Goal: Task Accomplishment & Management: Complete application form

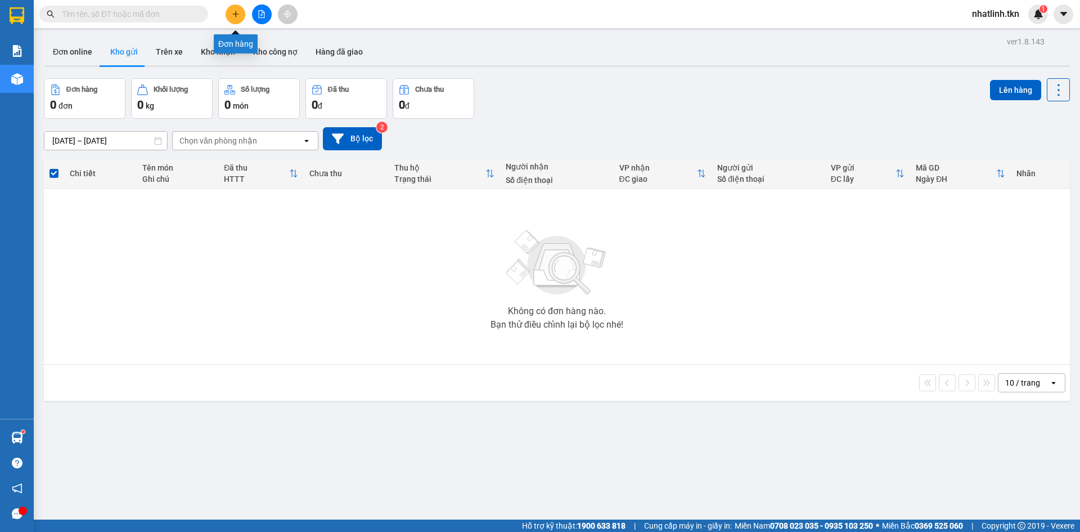
click at [235, 18] on button at bounding box center [236, 14] width 20 height 20
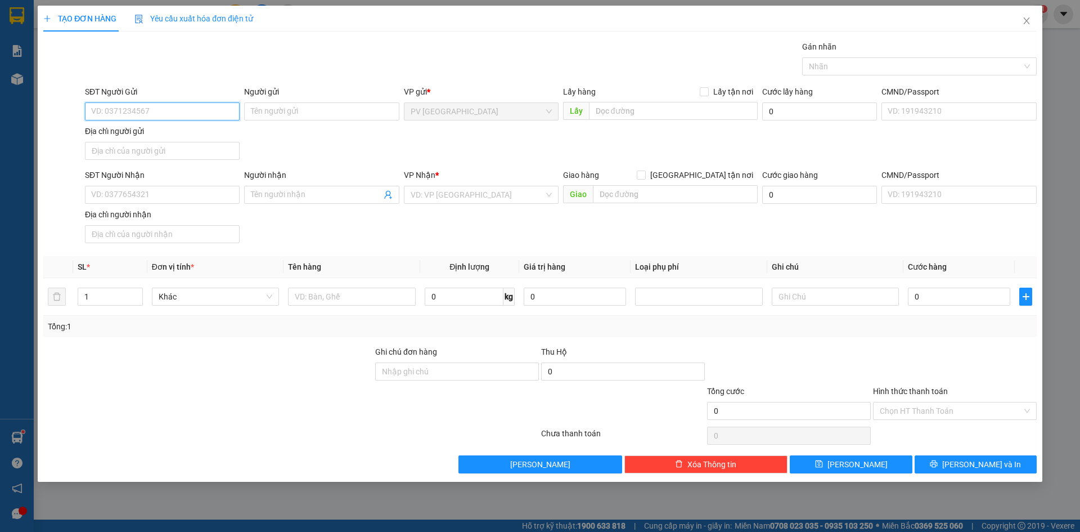
click at [141, 113] on input "SĐT Người Gửi" at bounding box center [162, 111] width 155 height 18
click at [174, 105] on input "SĐT Người Gửi" at bounding box center [162, 111] width 155 height 18
paste input "0398262408"
type input "0398262408"
click at [283, 116] on input "Người gửi" at bounding box center [321, 111] width 155 height 18
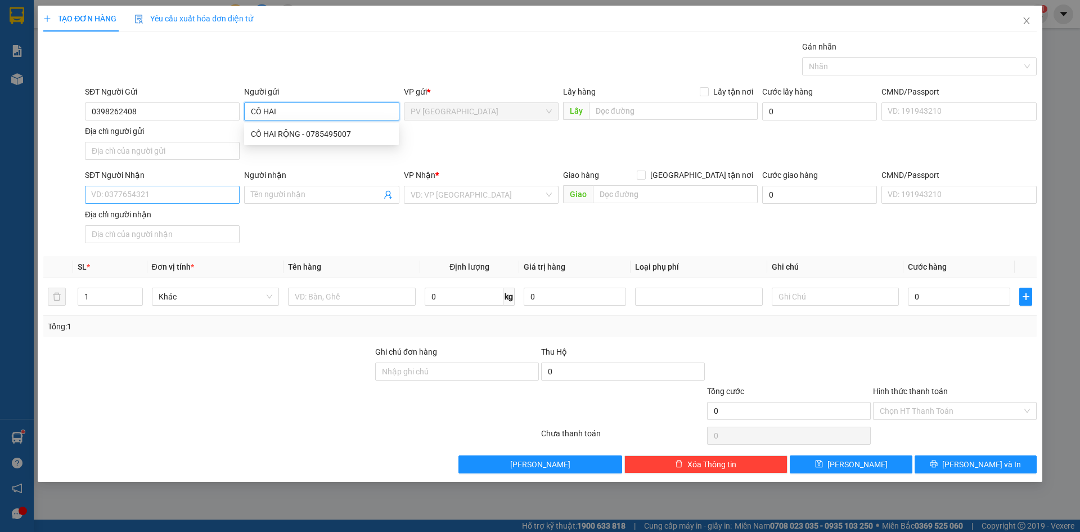
type input "CÔ HAI"
click at [162, 197] on input "SĐT Người Nhận" at bounding box center [162, 195] width 155 height 18
paste input "0398262408"
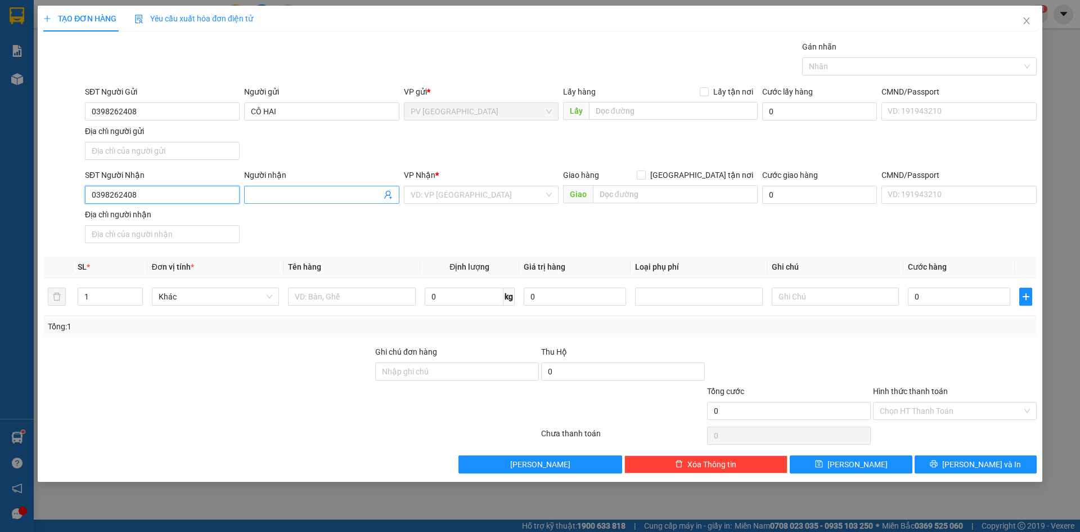
type input "0398262408"
click at [287, 195] on input "Người nhận" at bounding box center [316, 194] width 130 height 12
type input "CÔ HAI"
click at [457, 196] on input "search" at bounding box center [477, 194] width 133 height 17
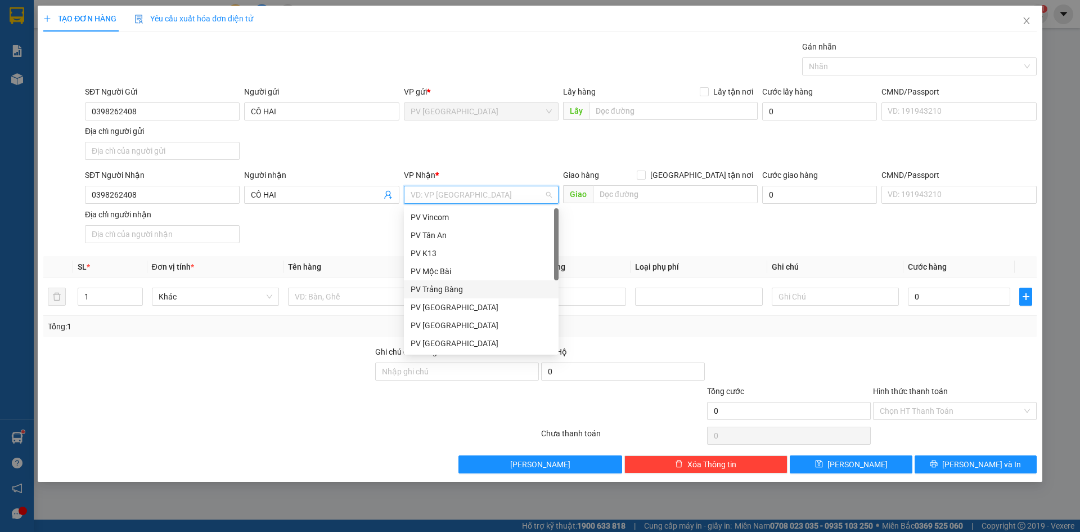
scroll to position [72, 0]
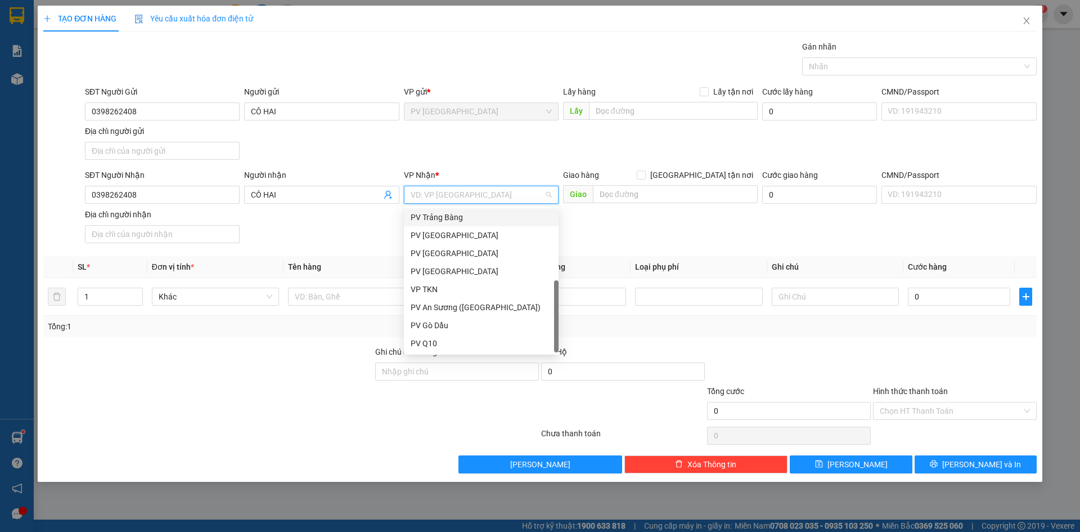
click at [460, 192] on input "search" at bounding box center [477, 194] width 133 height 17
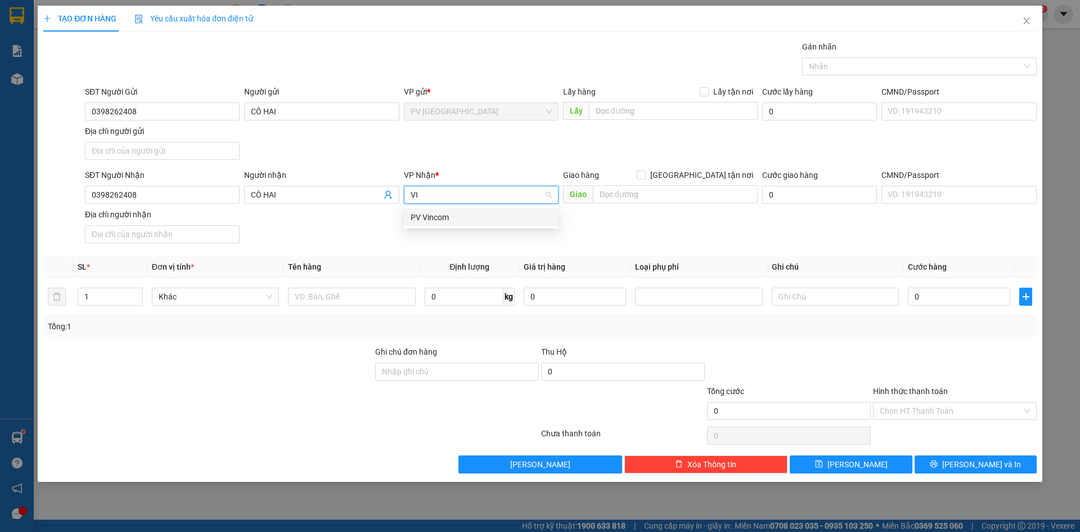
scroll to position [0, 0]
type input "VINCOM"
click at [456, 214] on div "PV Vincom" at bounding box center [481, 217] width 141 height 12
click at [294, 340] on div "Transit Pickup Surcharge Ids Transit Deliver Surcharge Ids Transit Deliver Surc…" at bounding box center [539, 256] width 993 height 433
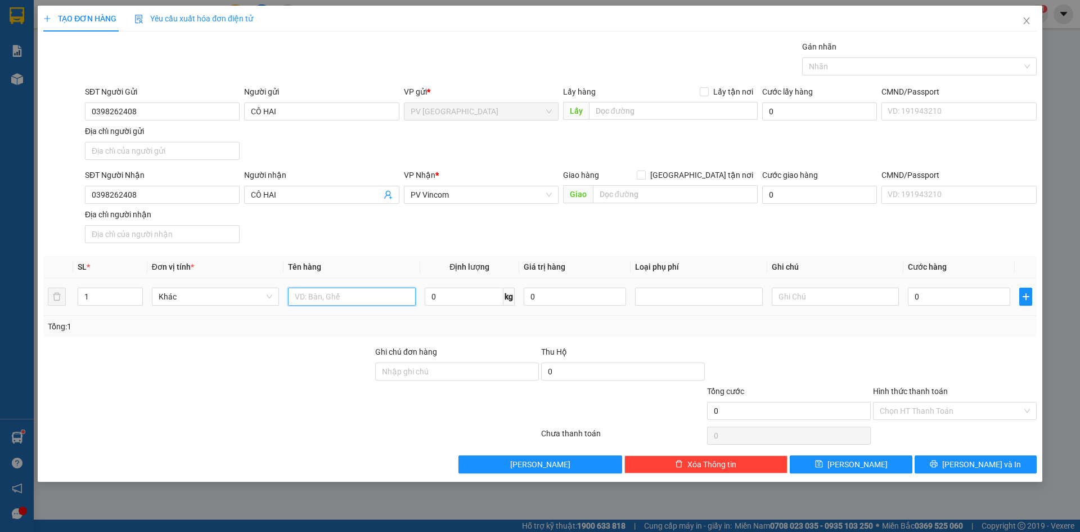
click at [331, 293] on input "text" at bounding box center [351, 296] width 127 height 18
type input "VALI"
click at [848, 296] on input "text" at bounding box center [835, 296] width 127 height 18
type input "V"
type input "KHÁCH SÂN BAY - TỰ LẤY"
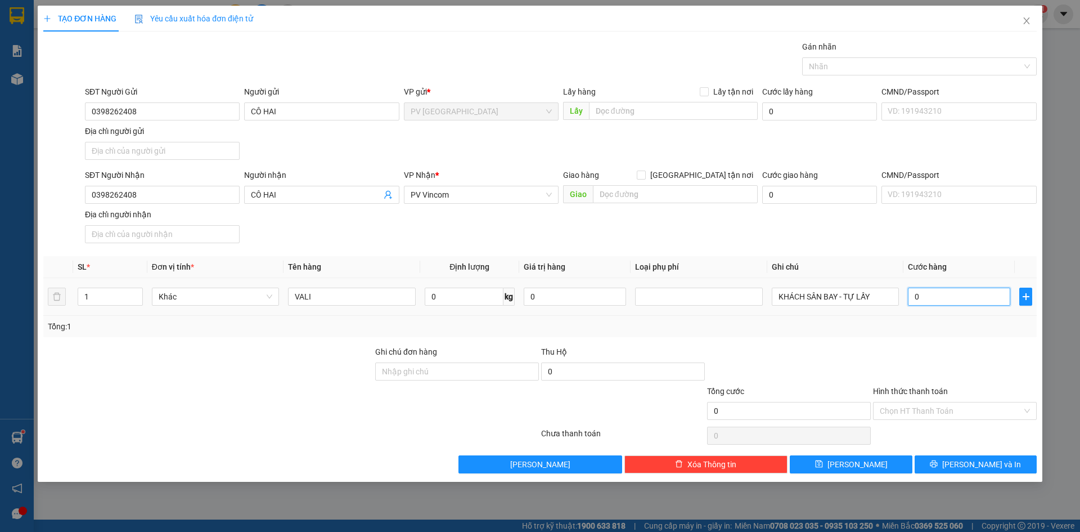
click at [938, 294] on input "0" at bounding box center [959, 296] width 102 height 18
type input "3"
type input "30"
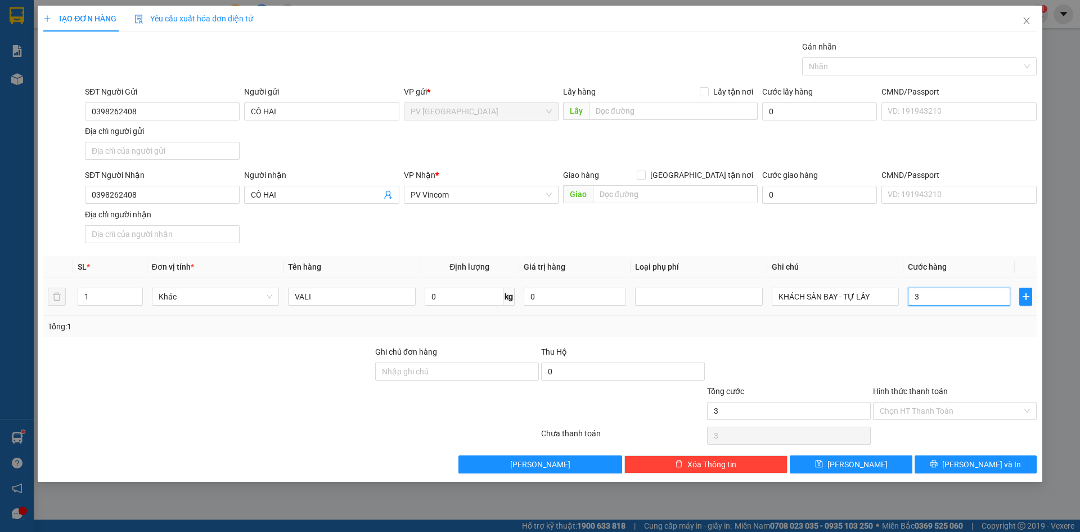
type input "30"
type input "300"
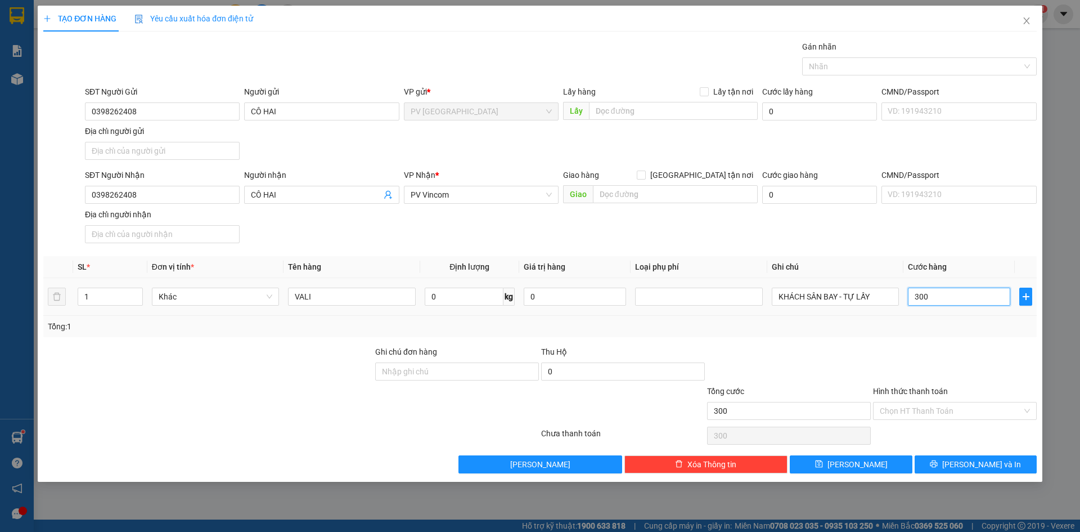
type input "3.000"
type input "30.000"
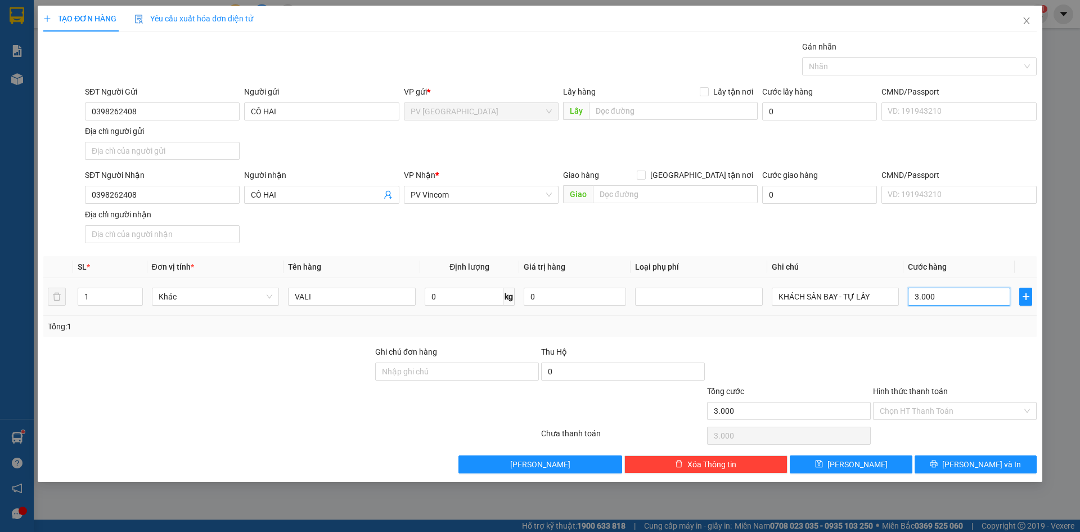
type input "30.000"
click at [939, 372] on div at bounding box center [955, 364] width 166 height 39
drag, startPoint x: 957, startPoint y: 410, endPoint x: 950, endPoint y: 419, distance: 11.2
click at [957, 411] on input "Hình thức thanh toán" at bounding box center [951, 410] width 142 height 17
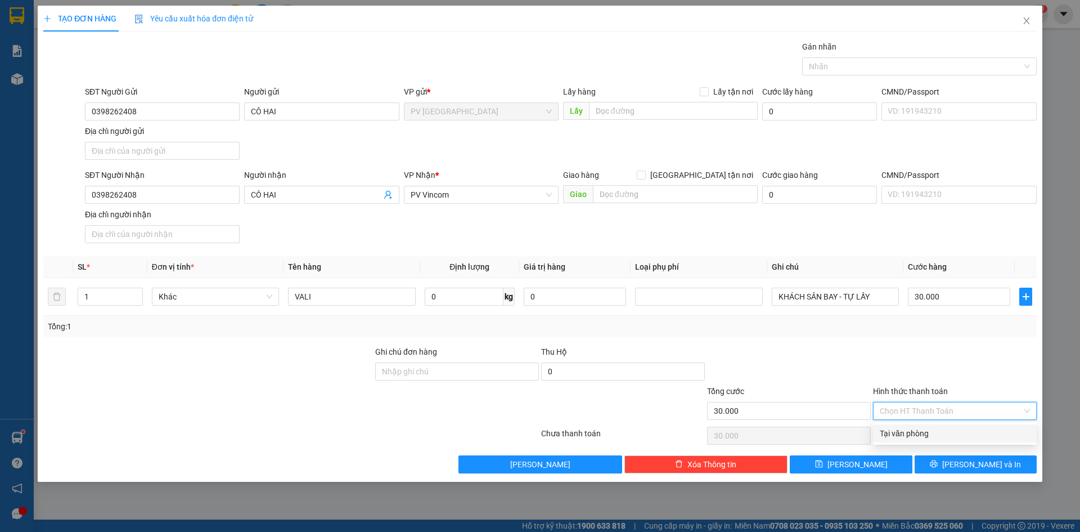
click at [937, 432] on div "Tại văn phòng" at bounding box center [955, 433] width 150 height 12
type input "0"
click at [938, 355] on div at bounding box center [955, 364] width 166 height 39
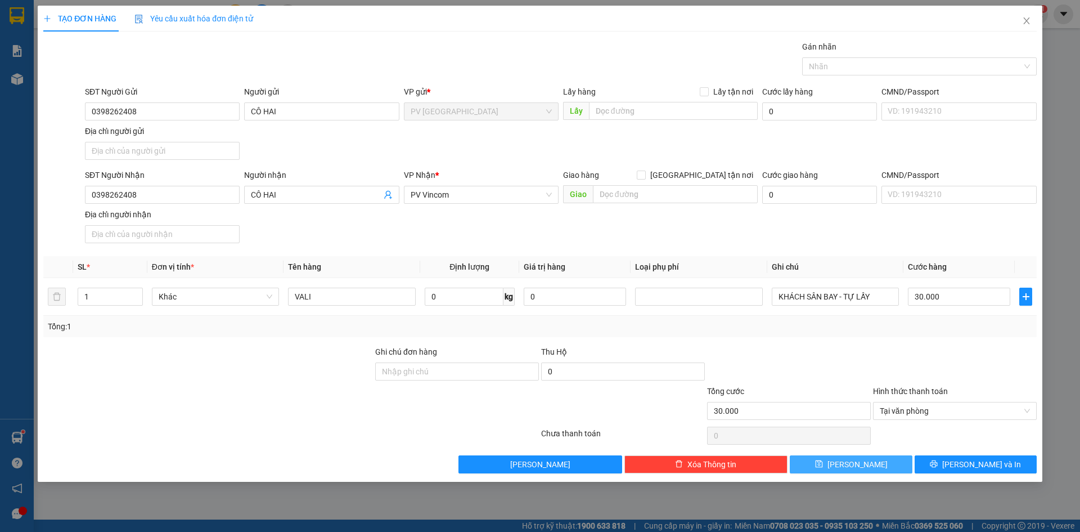
click at [858, 461] on span "[PERSON_NAME]" at bounding box center [857, 464] width 60 height 12
type input "0"
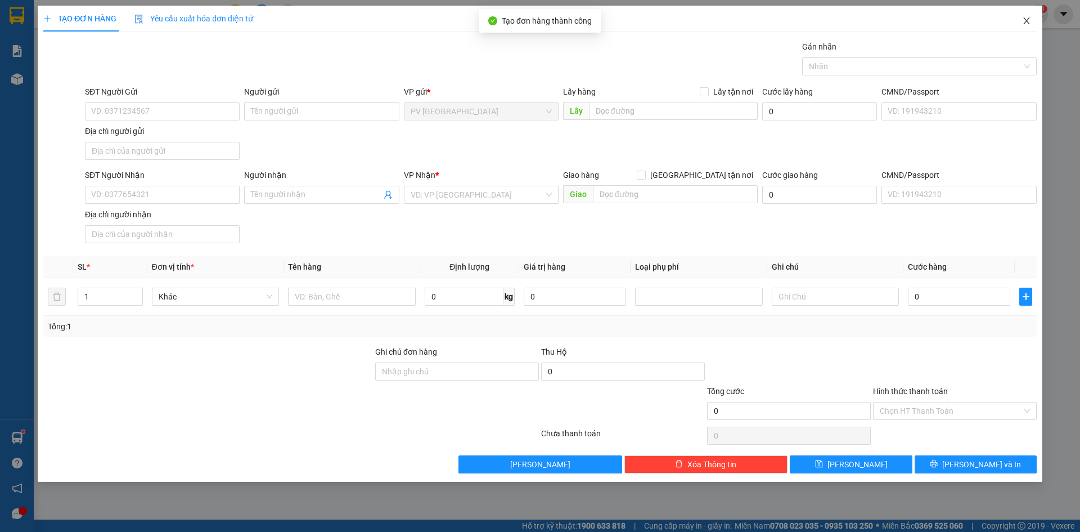
click at [1023, 21] on icon "close" at bounding box center [1026, 20] width 9 height 9
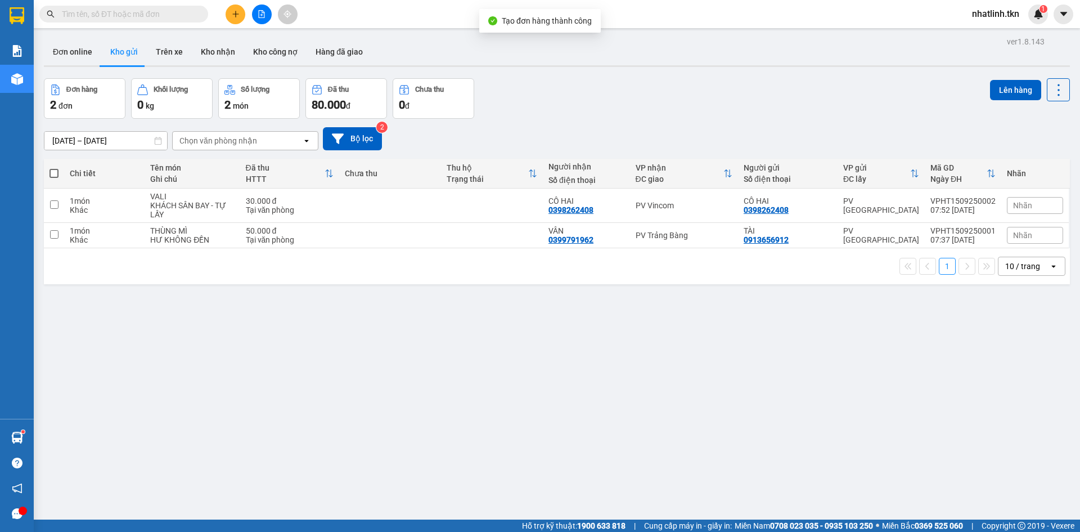
click at [457, 357] on div "ver 1.8.143 Đơn online Kho gửi Trên xe Kho nhận Kho công nợ Hàng đã giao Đơn hà…" at bounding box center [556, 300] width 1035 height 532
click at [977, 203] on icon at bounding box center [981, 205] width 8 height 8
